Goal: Information Seeking & Learning: Find contact information

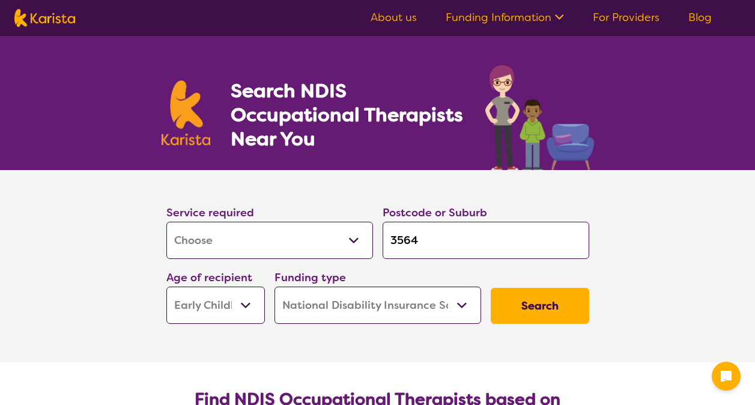
select select "[MEDICAL_DATA]"
select select "EC"
select select "NDIS"
select select "[MEDICAL_DATA]"
select select "EC"
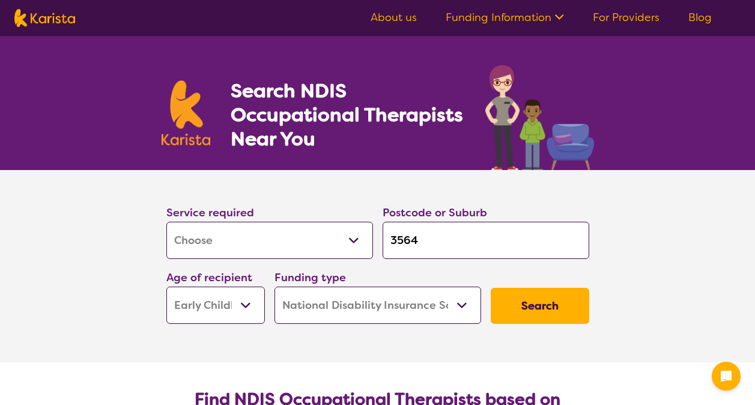
select select "NDIS"
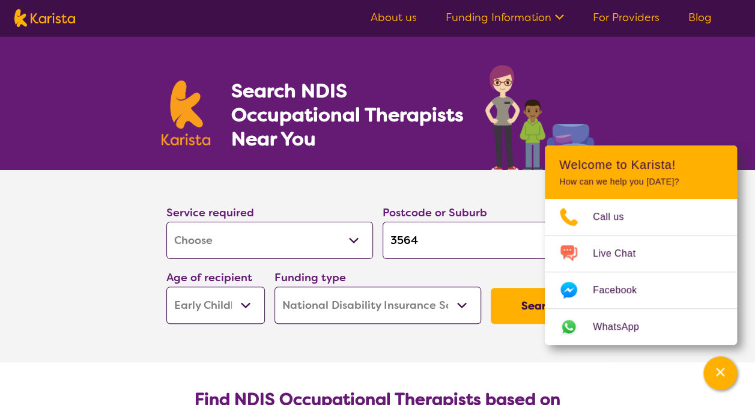
click at [431, 241] on input "3564" at bounding box center [486, 240] width 207 height 37
type input "356"
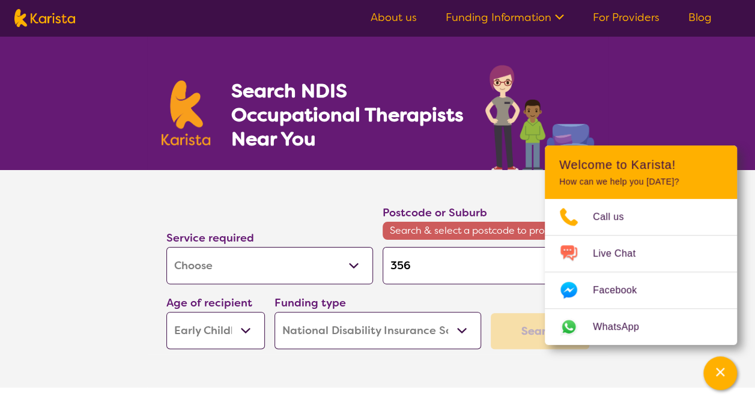
type input "35"
type input "3"
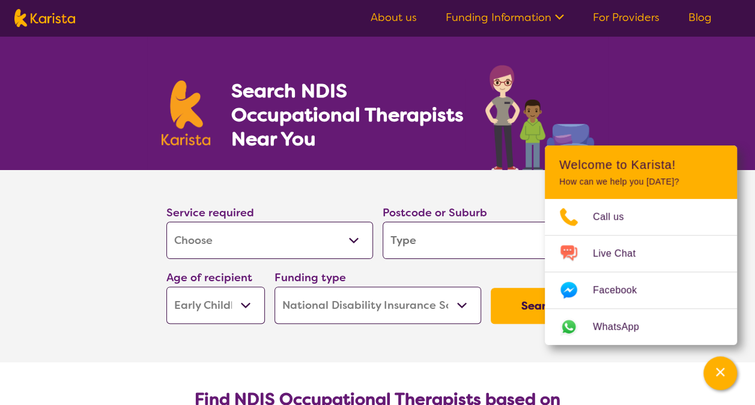
type input "s"
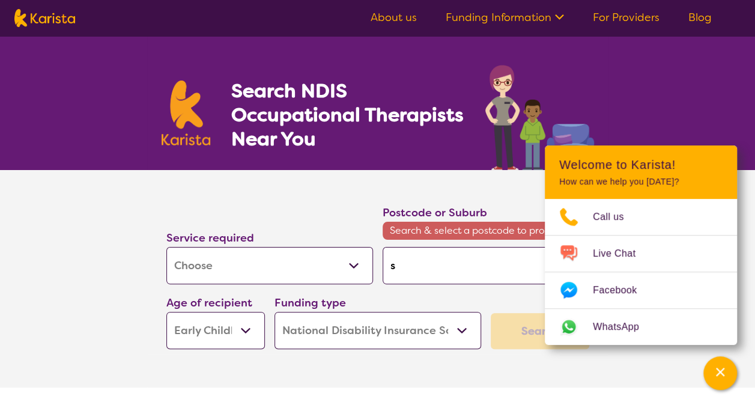
type input "so"
type input "sou"
type input "sout"
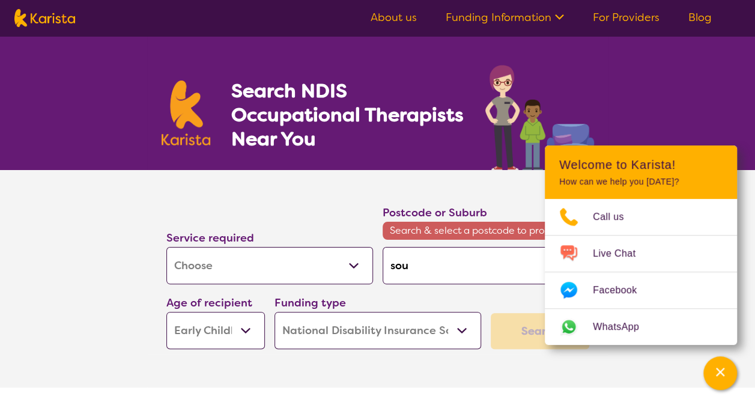
type input "sout"
type input "south"
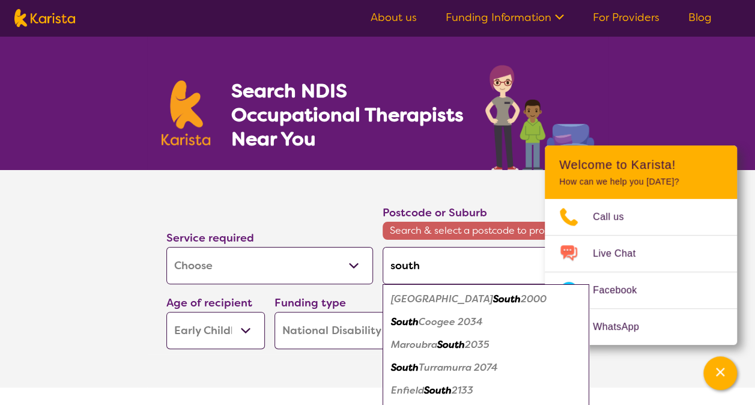
type input "south"
type input "south y"
type input "south ya"
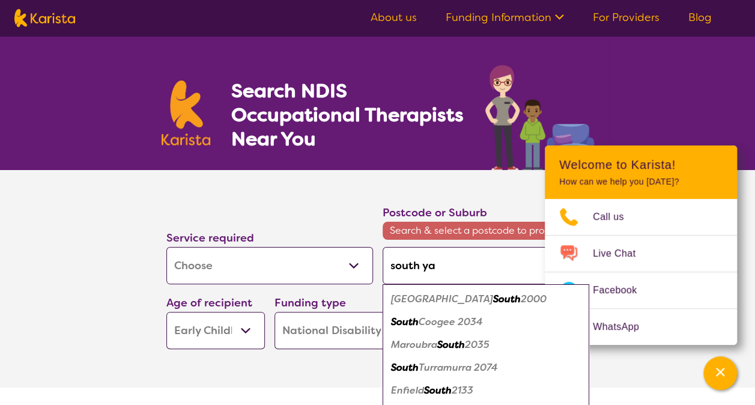
type input "south ya"
type input "south yar"
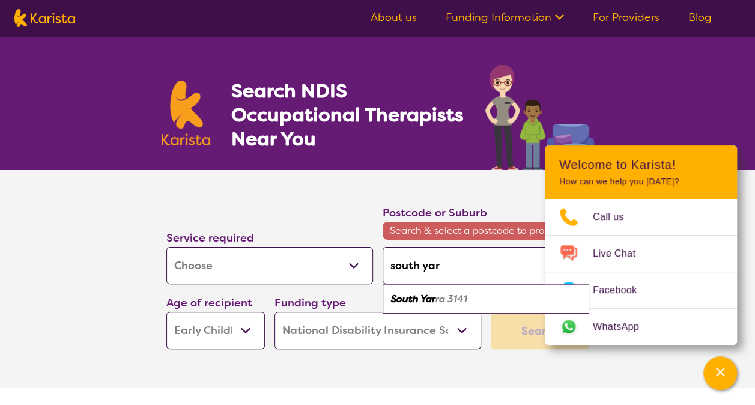
click at [457, 302] on em "ra 3141" at bounding box center [452, 299] width 32 height 13
type input "3141"
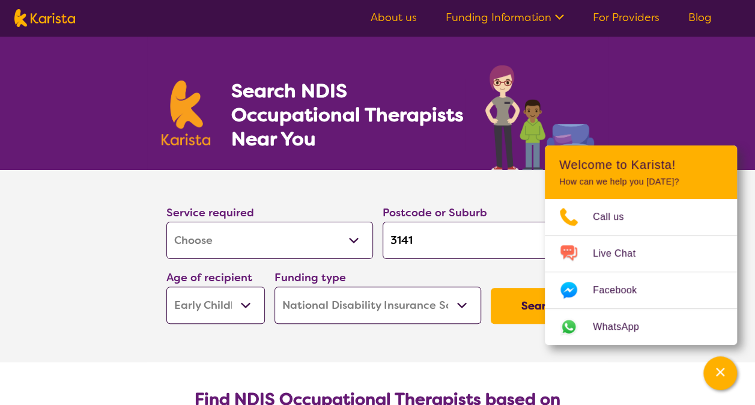
click at [243, 304] on select "Early Childhood - 0 to 9 Child - 10 to 11 Adolescent - 12 to 17 Adult - 18 to 6…" at bounding box center [215, 305] width 99 height 37
select select "AD"
click at [166, 287] on select "Early Childhood - 0 to 9 Child - 10 to 11 Adolescent - 12 to 17 Adult - 18 to 6…" at bounding box center [215, 305] width 99 height 37
select select "AD"
click at [337, 291] on select "Home Care Package (HCP) National Disability Insurance Scheme (NDIS) I don't know" at bounding box center [378, 305] width 207 height 37
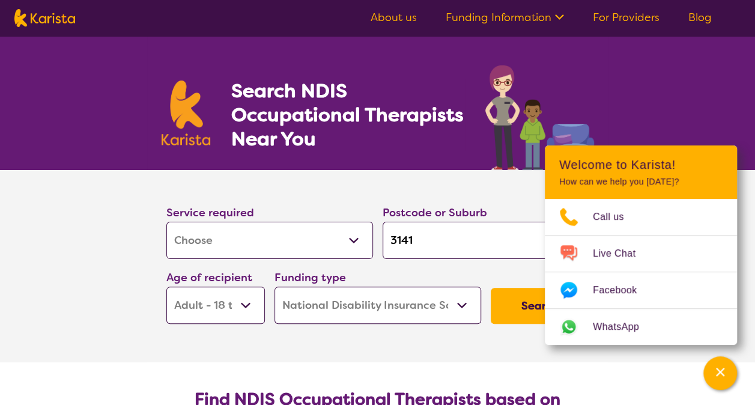
click at [498, 306] on button "Search" at bounding box center [540, 306] width 99 height 36
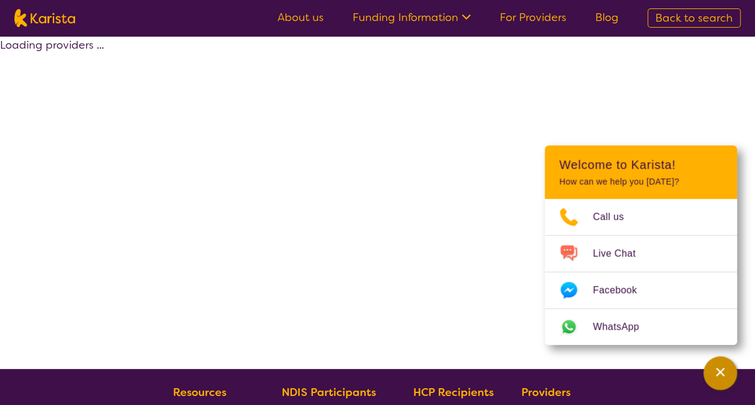
select select "by_score"
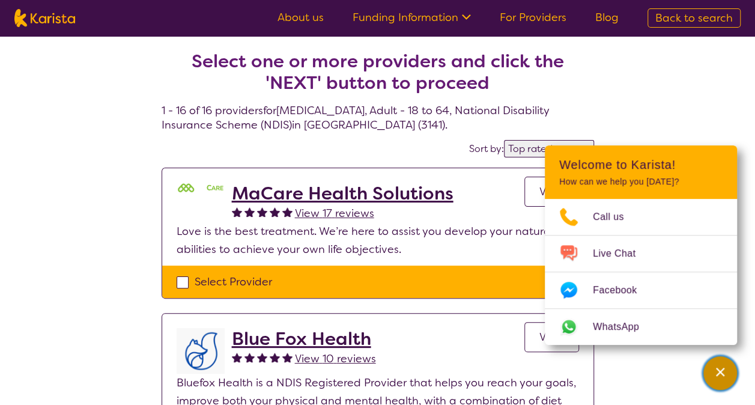
click at [719, 368] on icon "Channel Menu" at bounding box center [721, 372] width 12 height 12
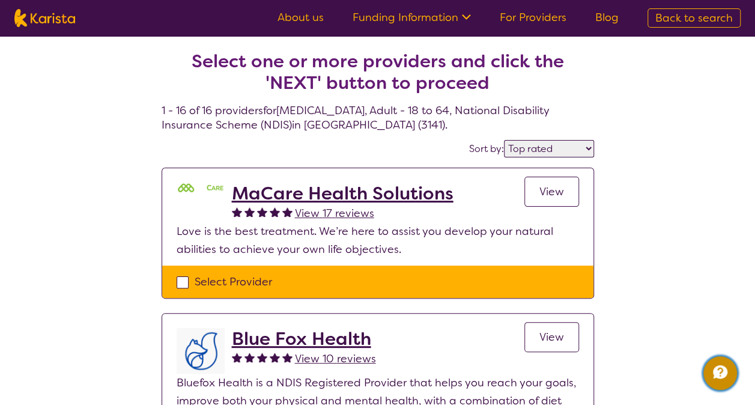
select select "[MEDICAL_DATA]"
select select "AD"
select select "NDIS"
select select "[MEDICAL_DATA]"
select select "AD"
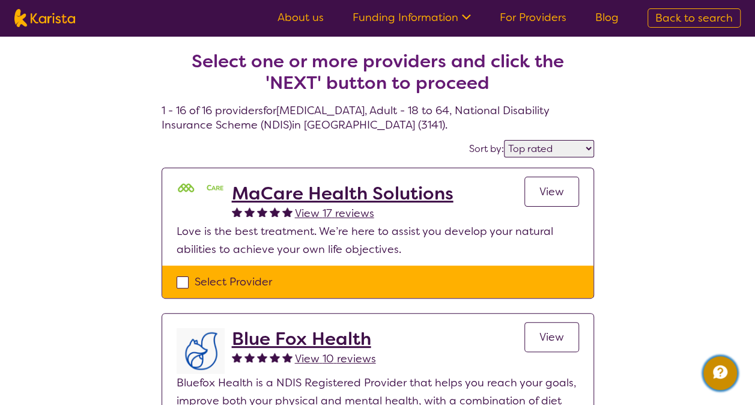
select select "NDIS"
